Goal: Task Accomplishment & Management: Manage account settings

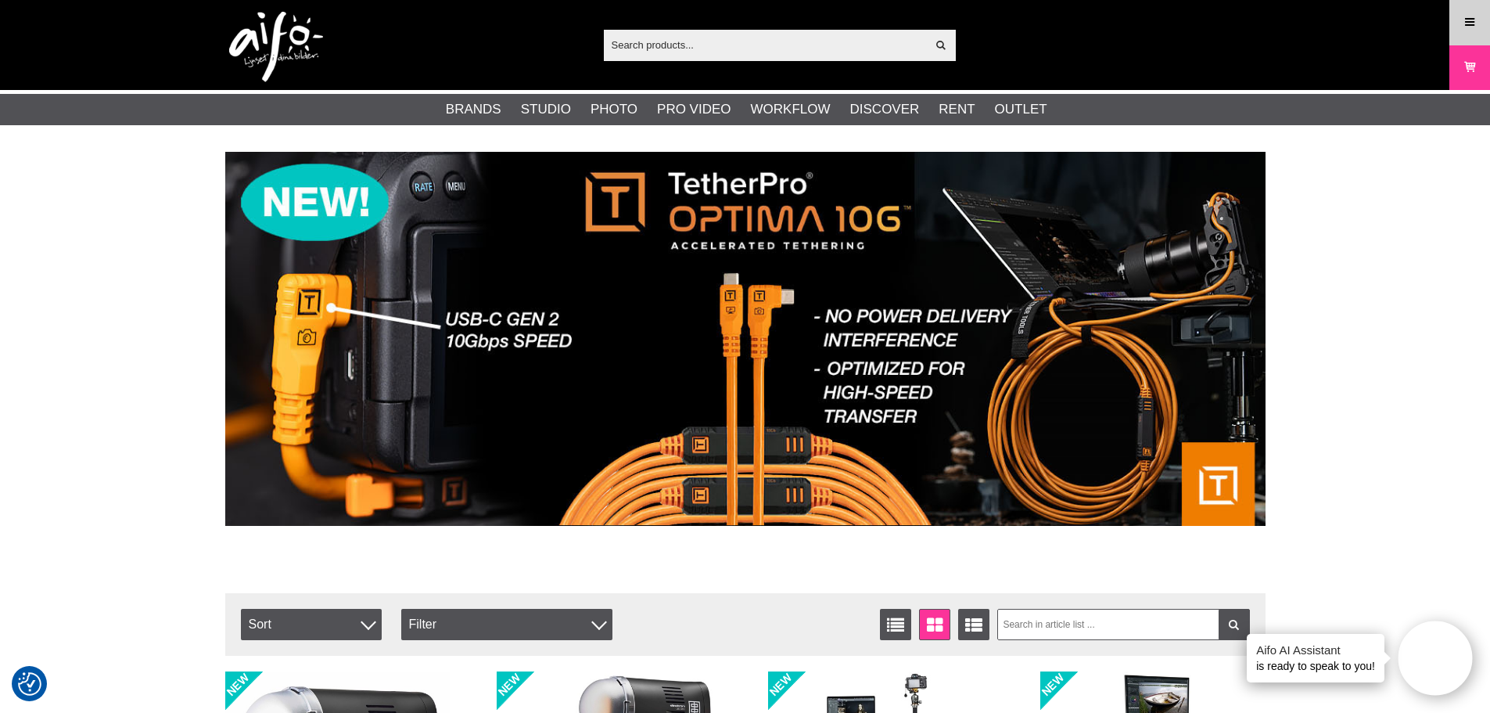
click at [1470, 20] on icon at bounding box center [1470, 22] width 14 height 17
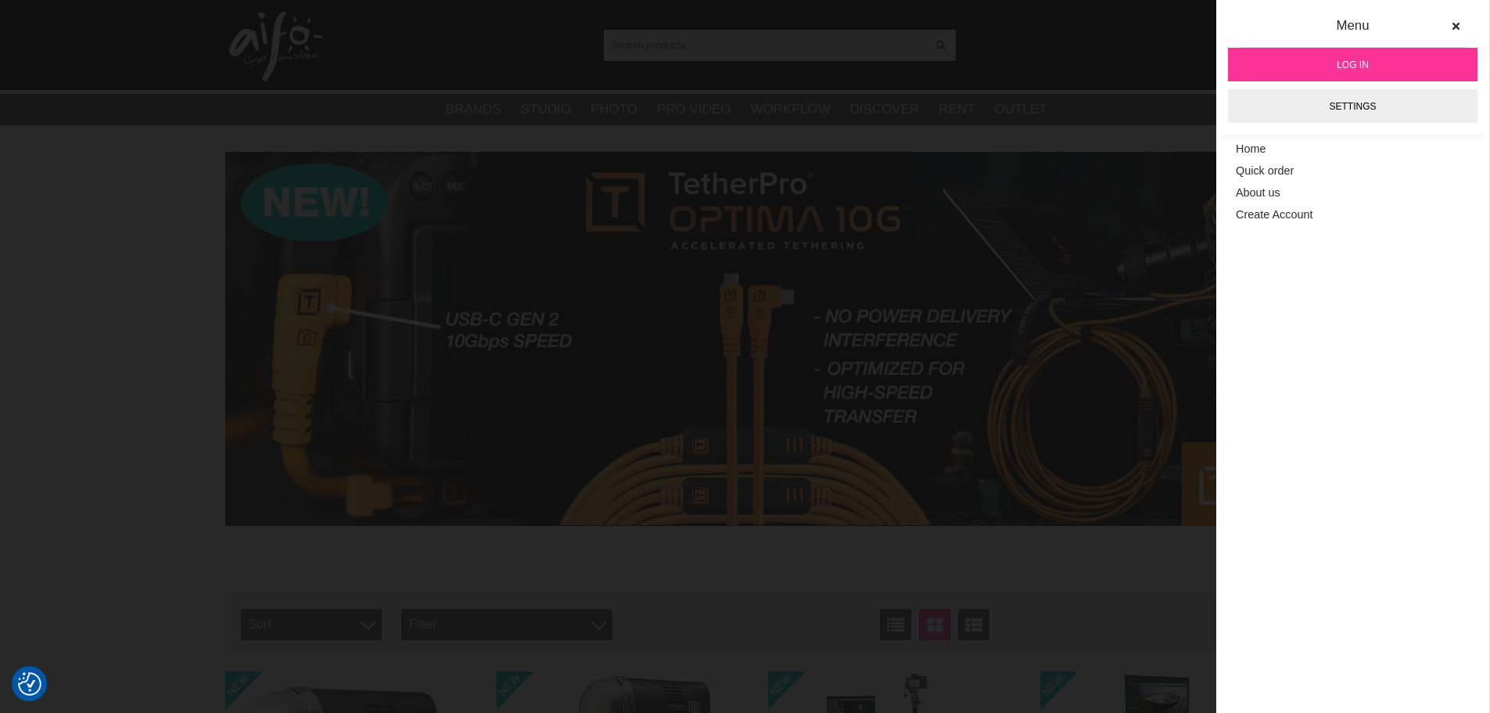
click at [1365, 58] on span "Log in" at bounding box center [1353, 65] width 32 height 14
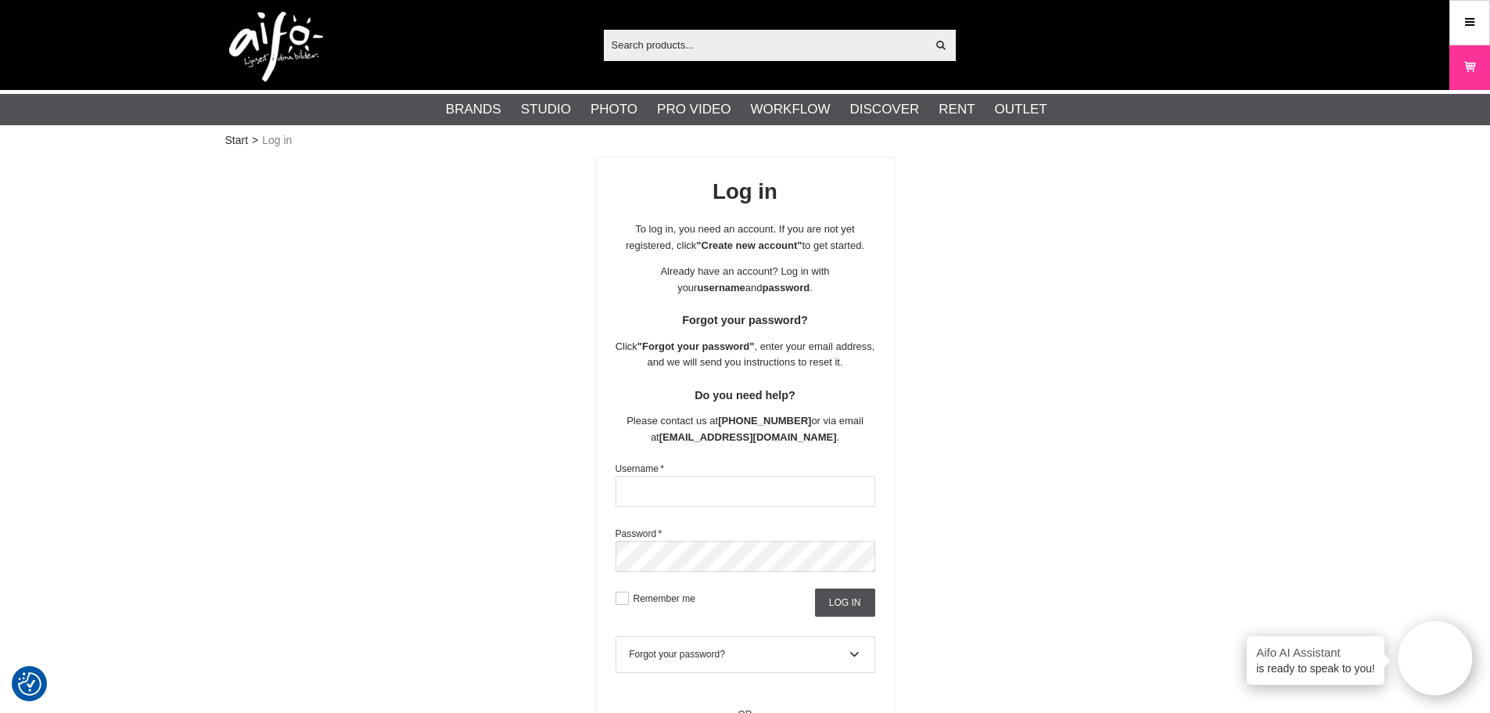
type input "[EMAIL_ADDRESS][PERSON_NAME][DOMAIN_NAME]"
click at [834, 602] on input "Log in" at bounding box center [845, 602] width 60 height 28
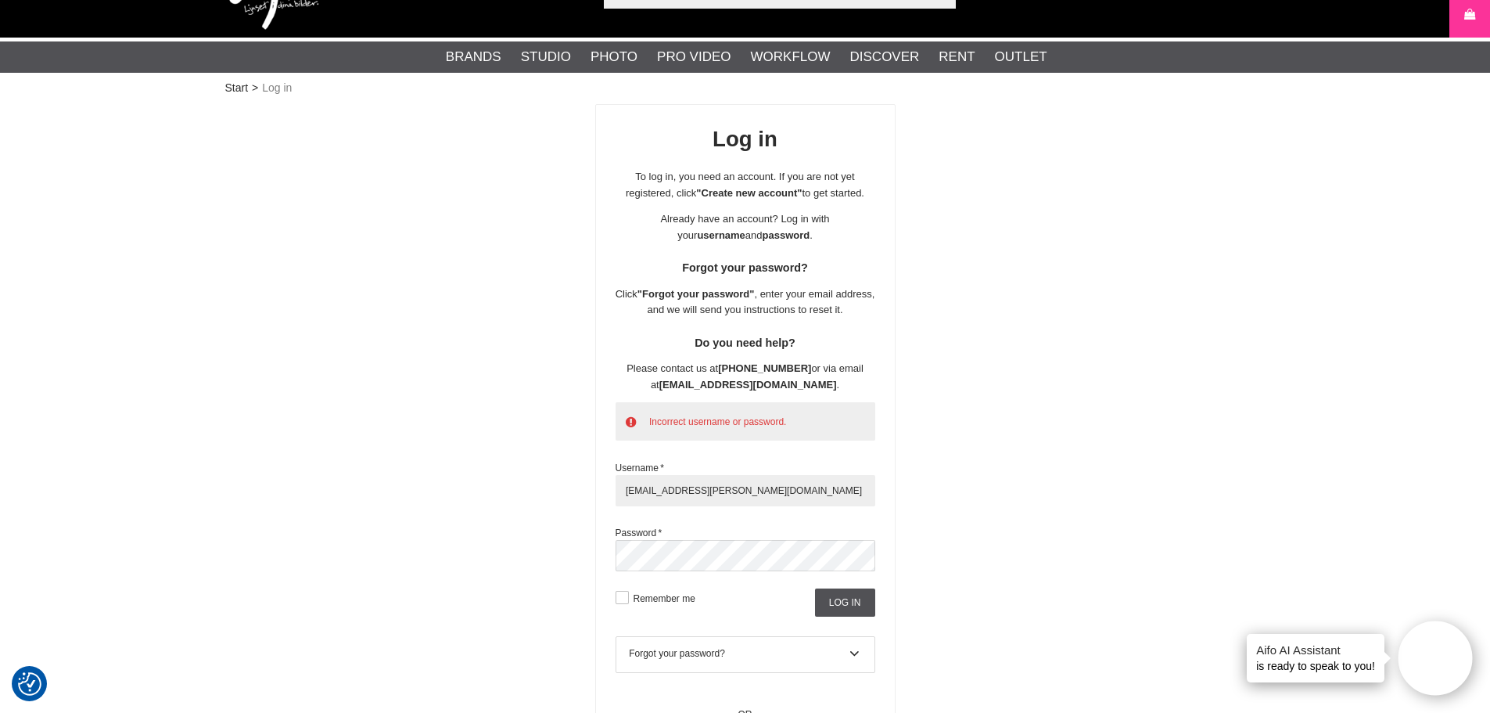
scroll to position [78, 0]
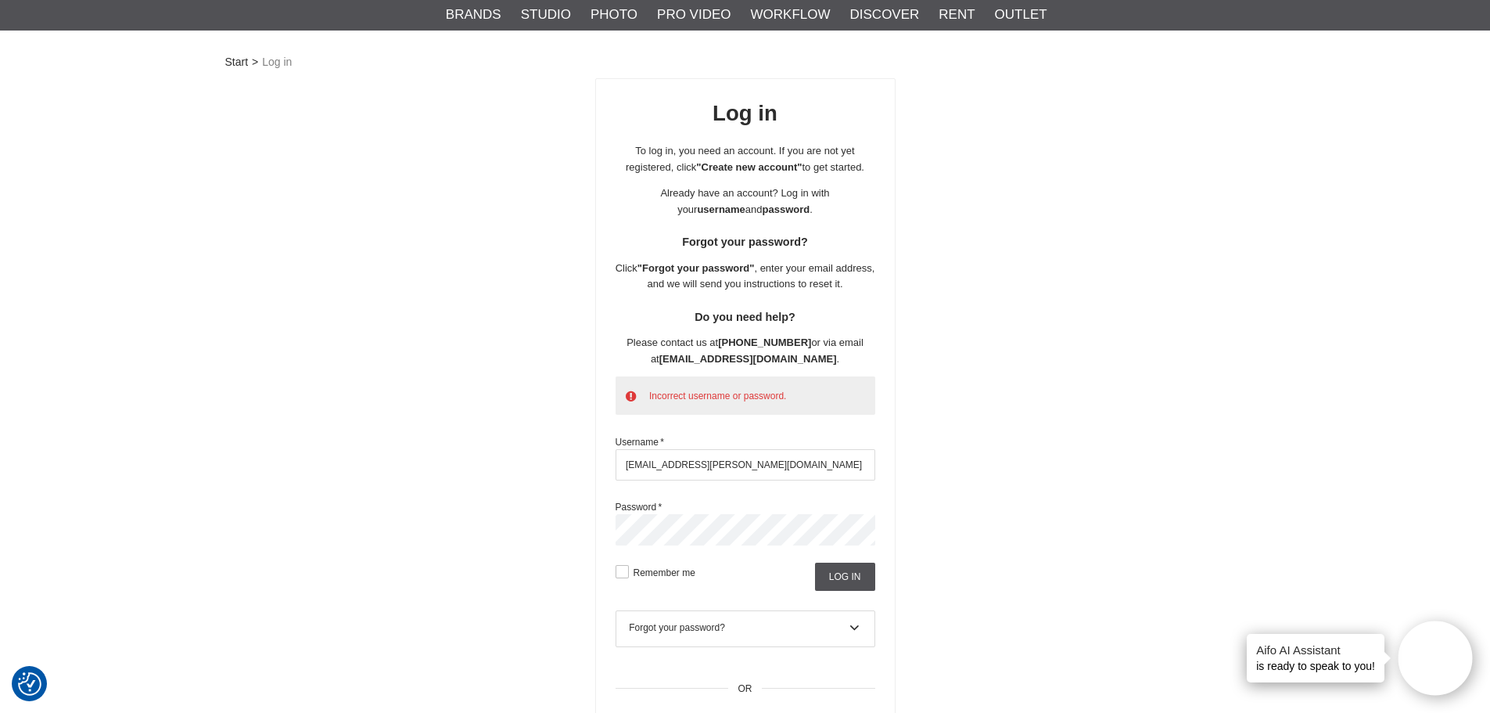
click at [595, 537] on div "Log in To log in, you need an account. If you are not yet registered, click "Cr…" at bounding box center [745, 423] width 300 height 690
click at [1048, 458] on div "Log in To log in, you need an account. If you are not yet registered, click "Cr…" at bounding box center [745, 423] width 1041 height 690
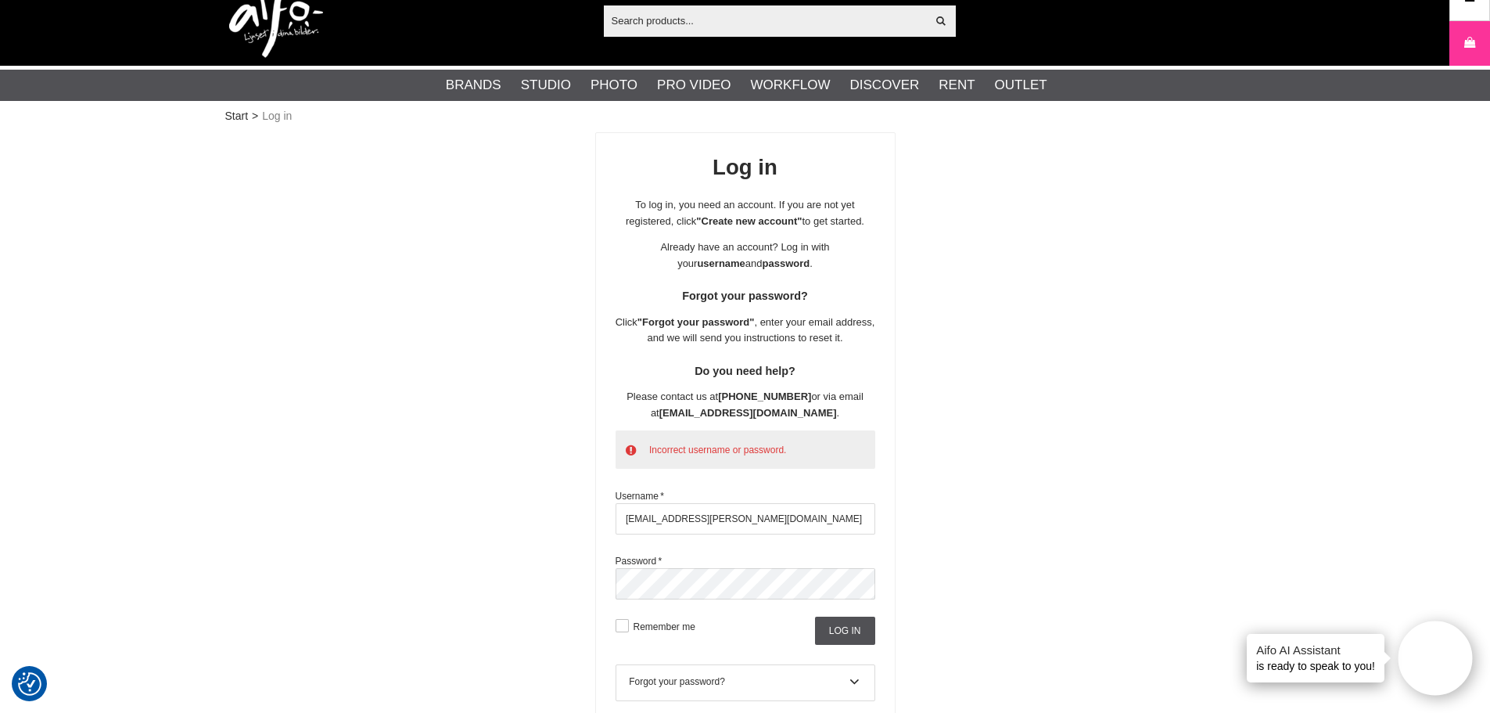
scroll to position [0, 0]
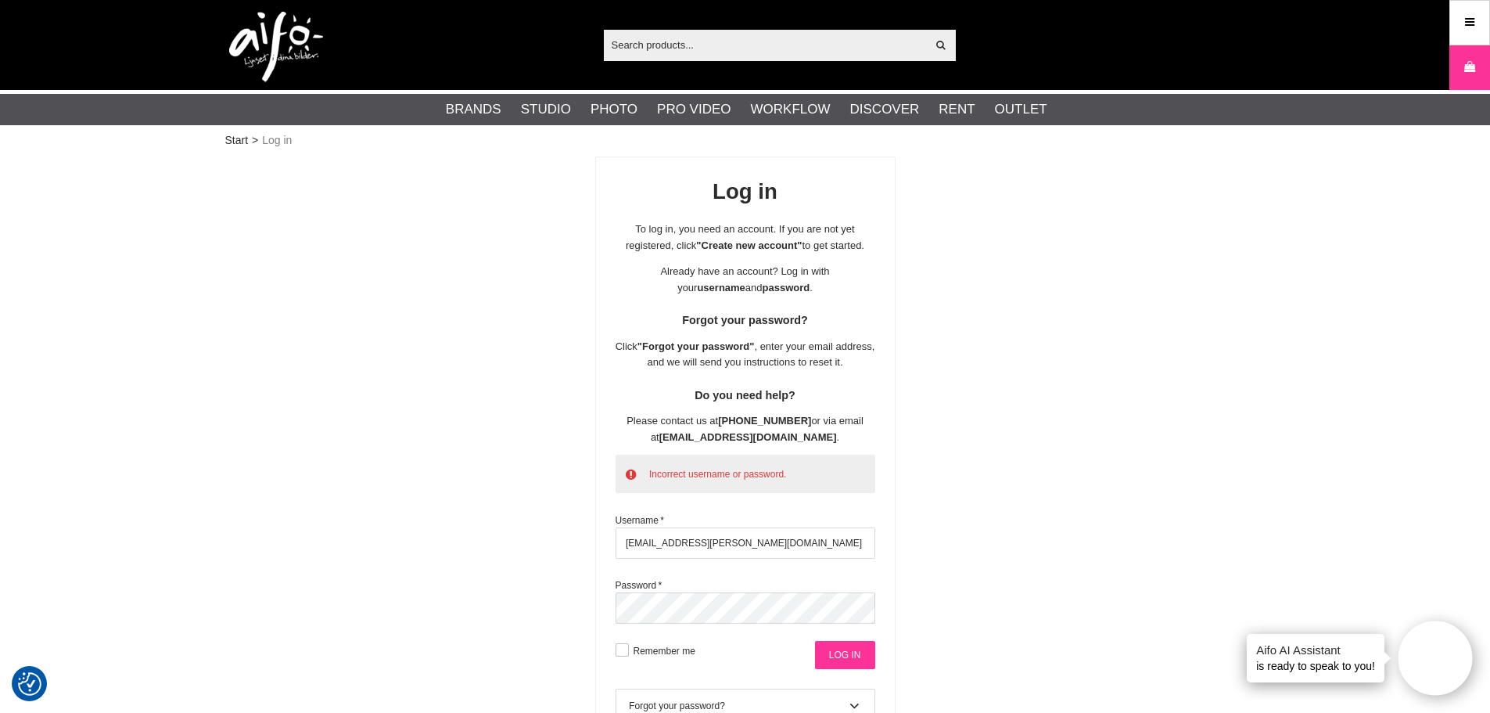
click at [843, 662] on input "Log in" at bounding box center [845, 655] width 60 height 28
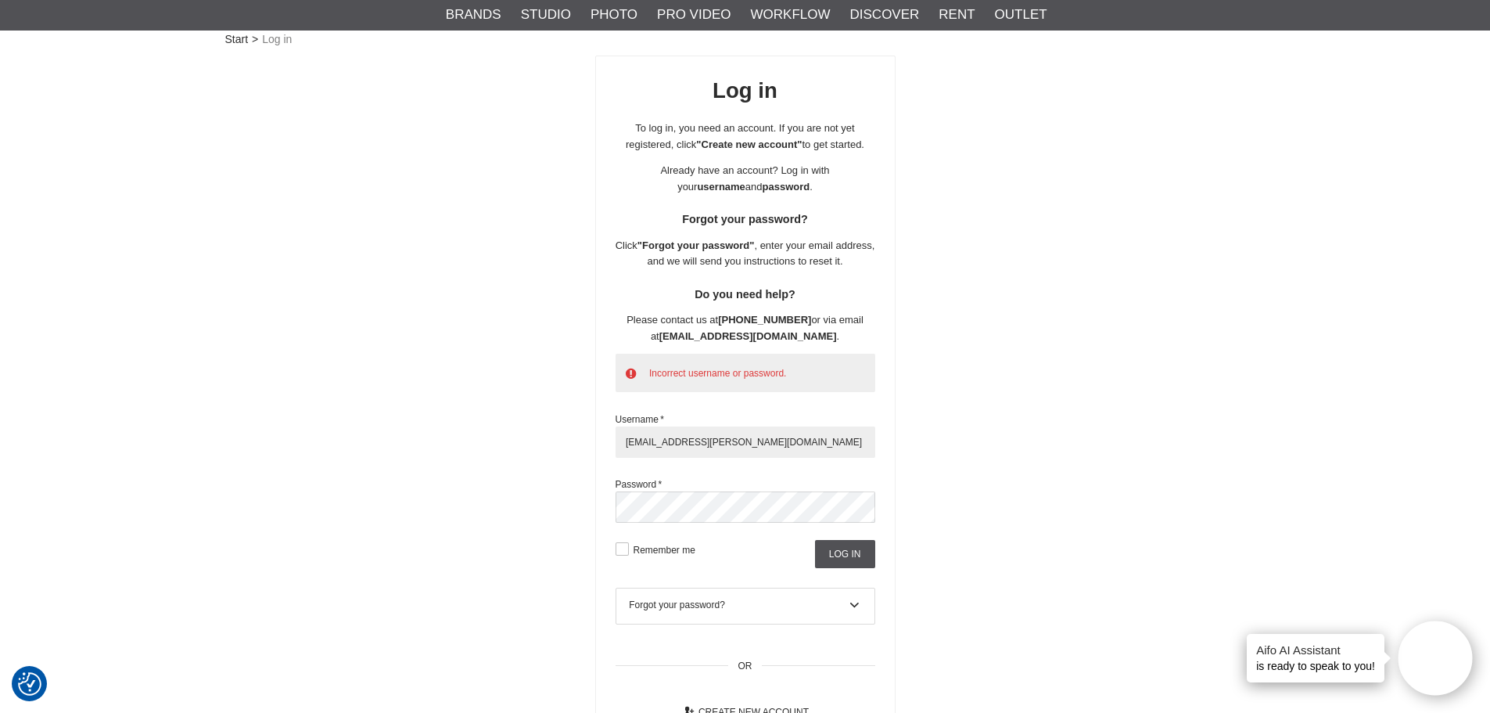
scroll to position [156, 0]
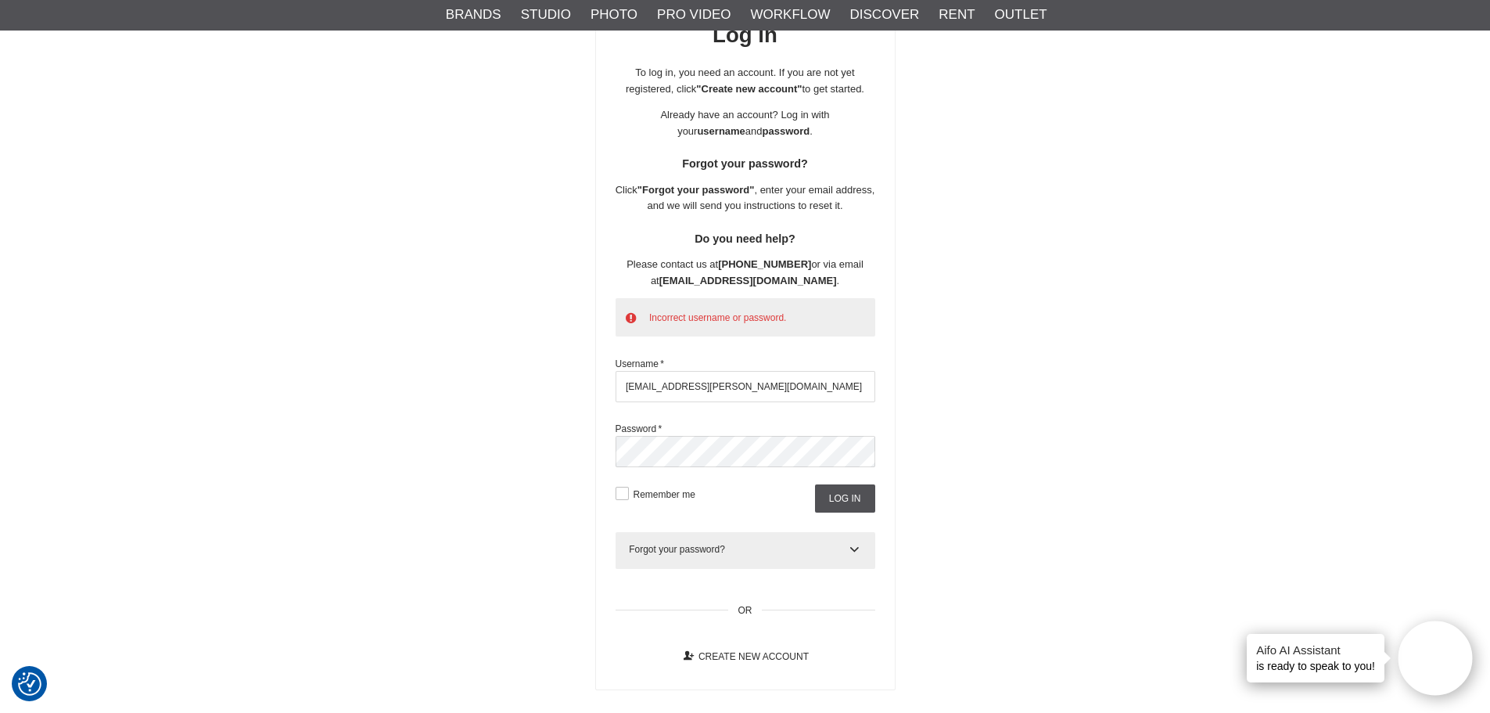
click at [675, 557] on div "Forgot your password? Fill in your email address and we will send you a recover…" at bounding box center [746, 550] width 260 height 37
click at [861, 547] on icon at bounding box center [855, 550] width 13 height 16
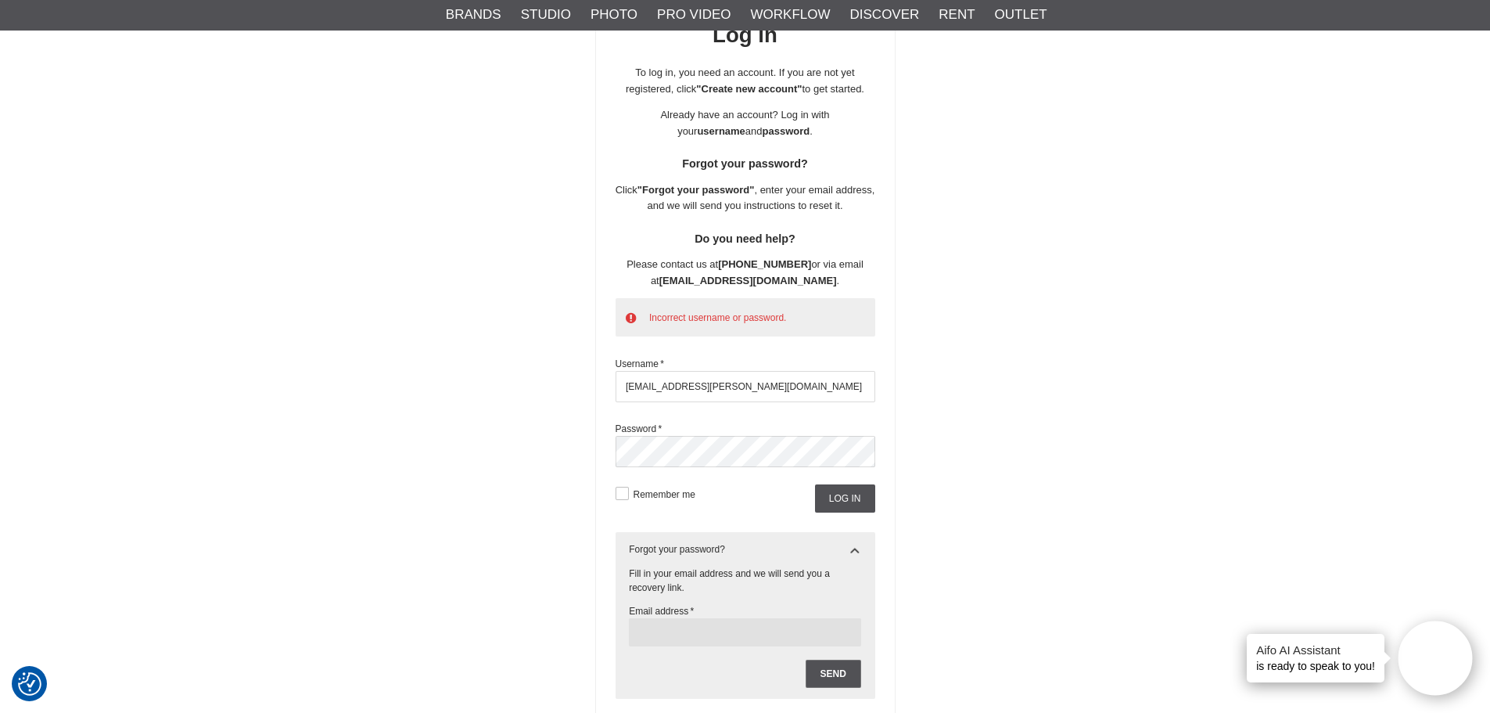
click at [739, 633] on input "text" at bounding box center [745, 632] width 232 height 28
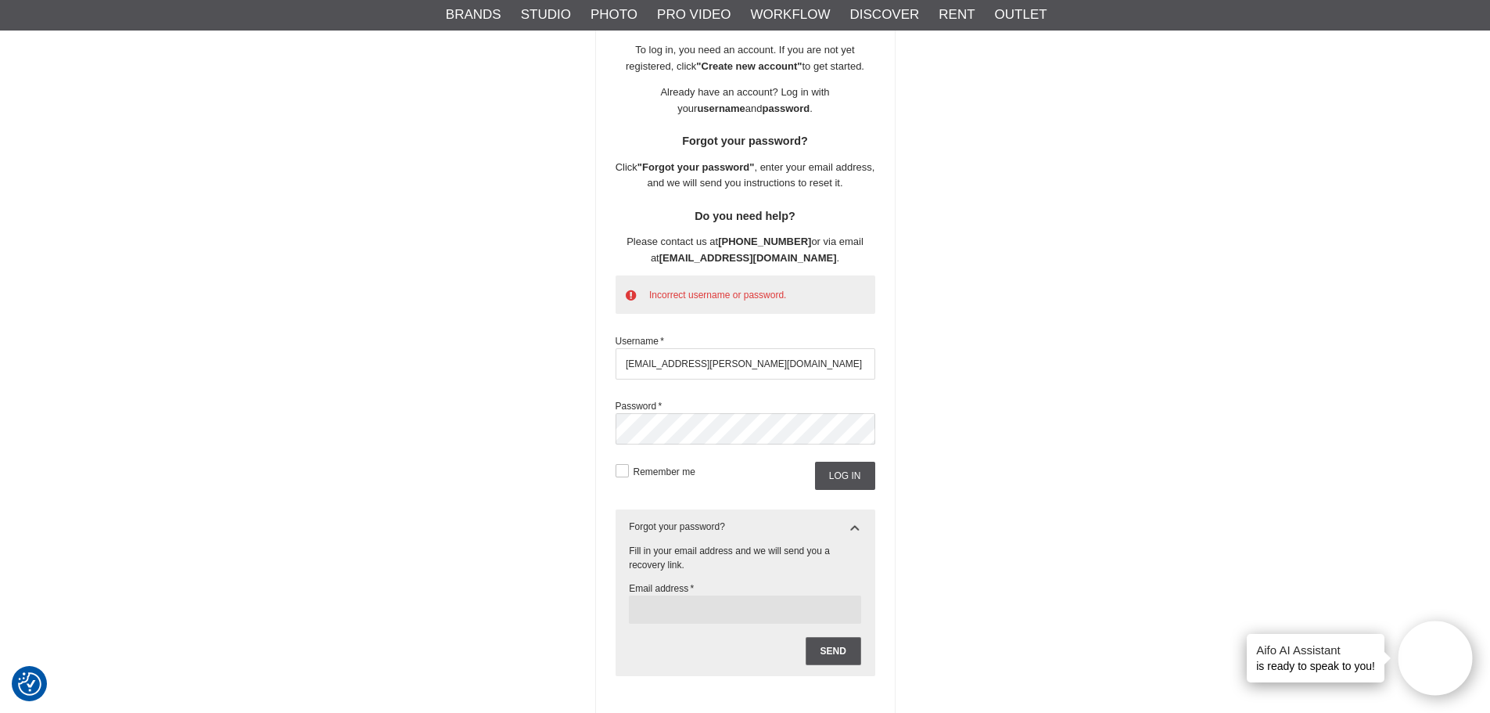
type input "dkp@wilkinson.co.uk"
click at [842, 650] on input "Send" at bounding box center [834, 651] width 56 height 28
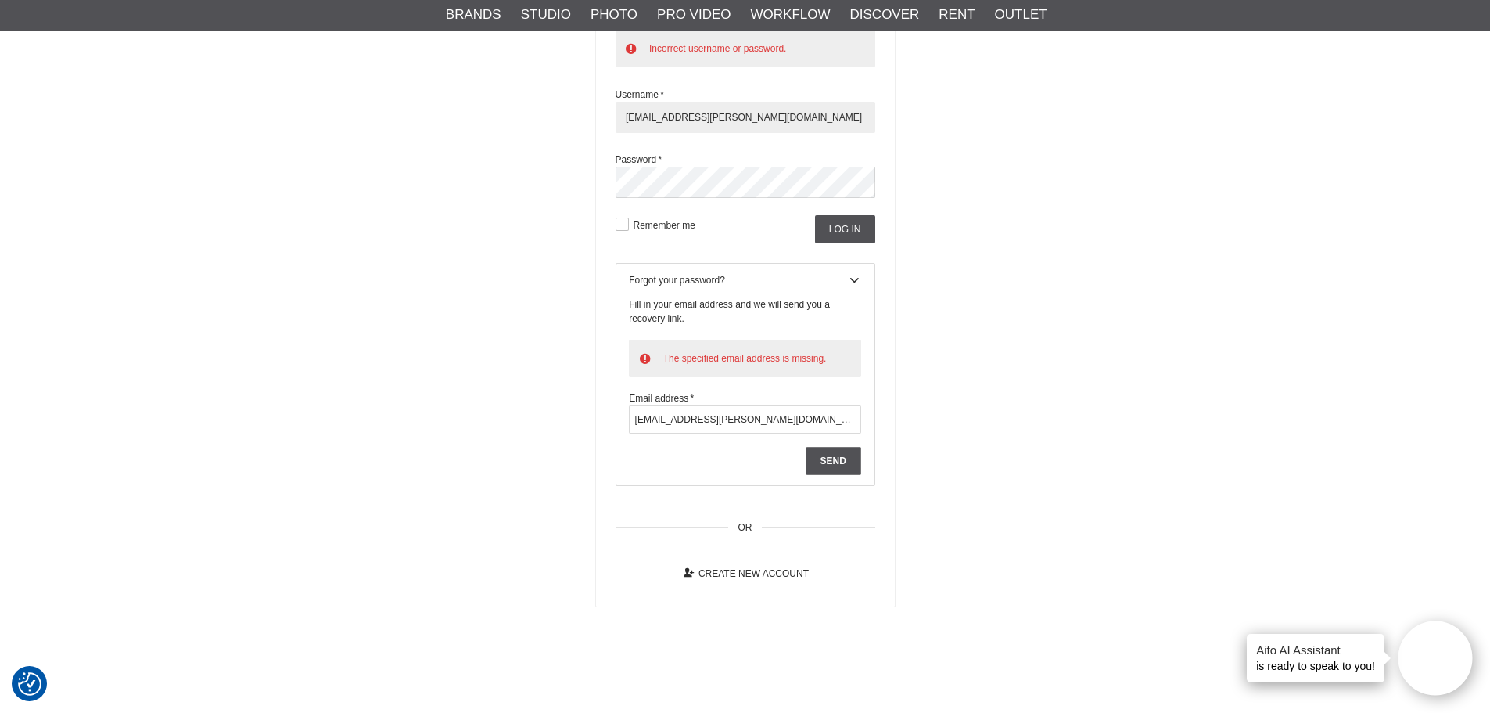
scroll to position [414, 0]
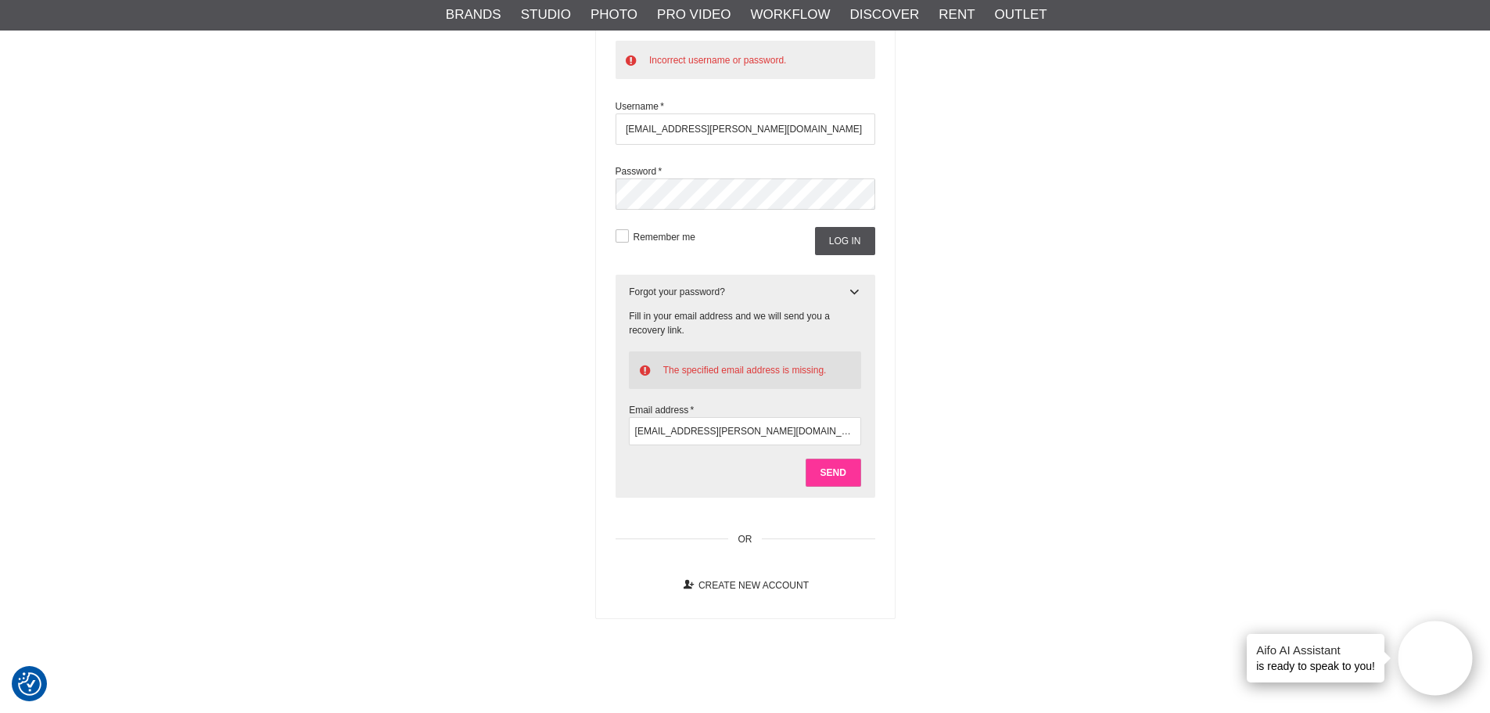
click at [821, 473] on input "Send" at bounding box center [834, 472] width 56 height 28
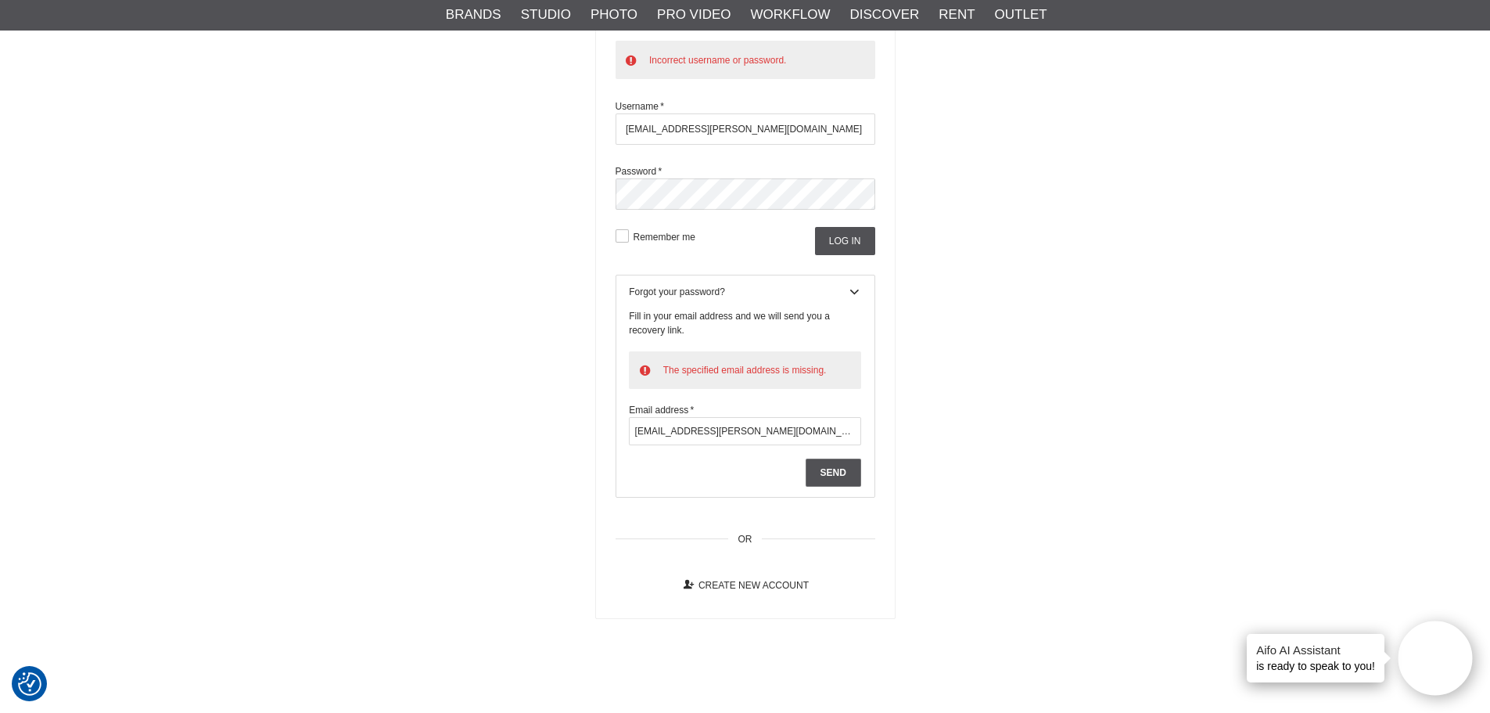
click at [943, 359] on div "Log in To log in, you need an account. If you are not yet registered, click "Cr…" at bounding box center [745, 181] width 1041 height 876
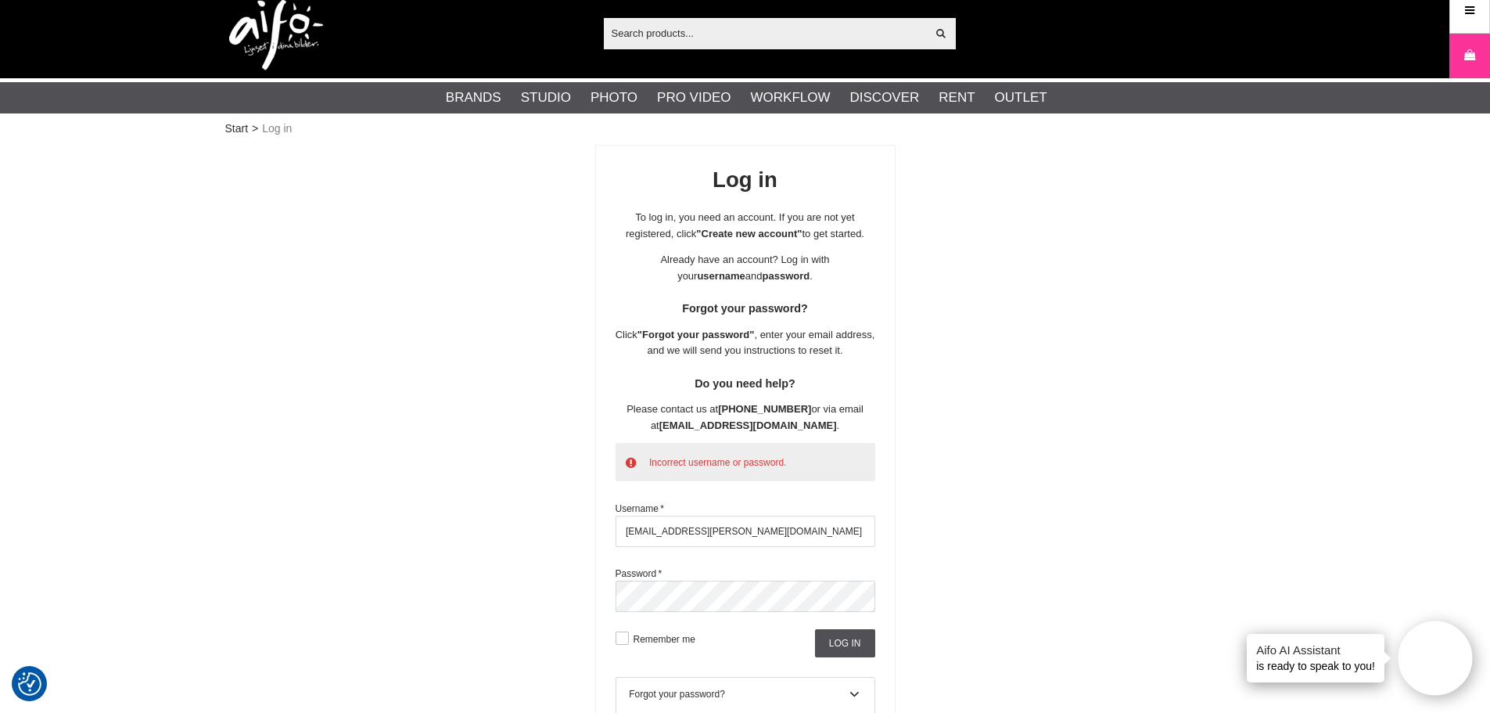
scroll to position [0, 0]
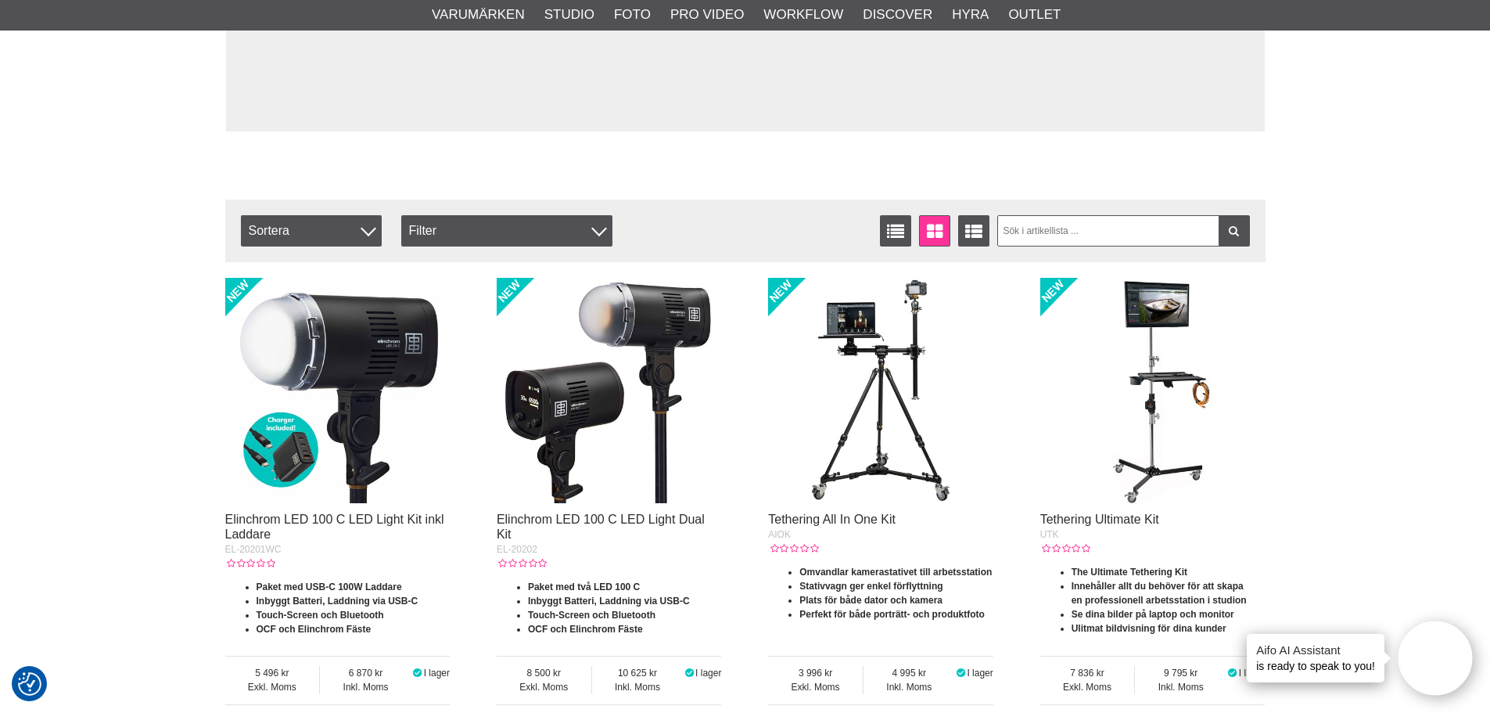
scroll to position [391, 0]
